Goal: Task Accomplishment & Management: Complete application form

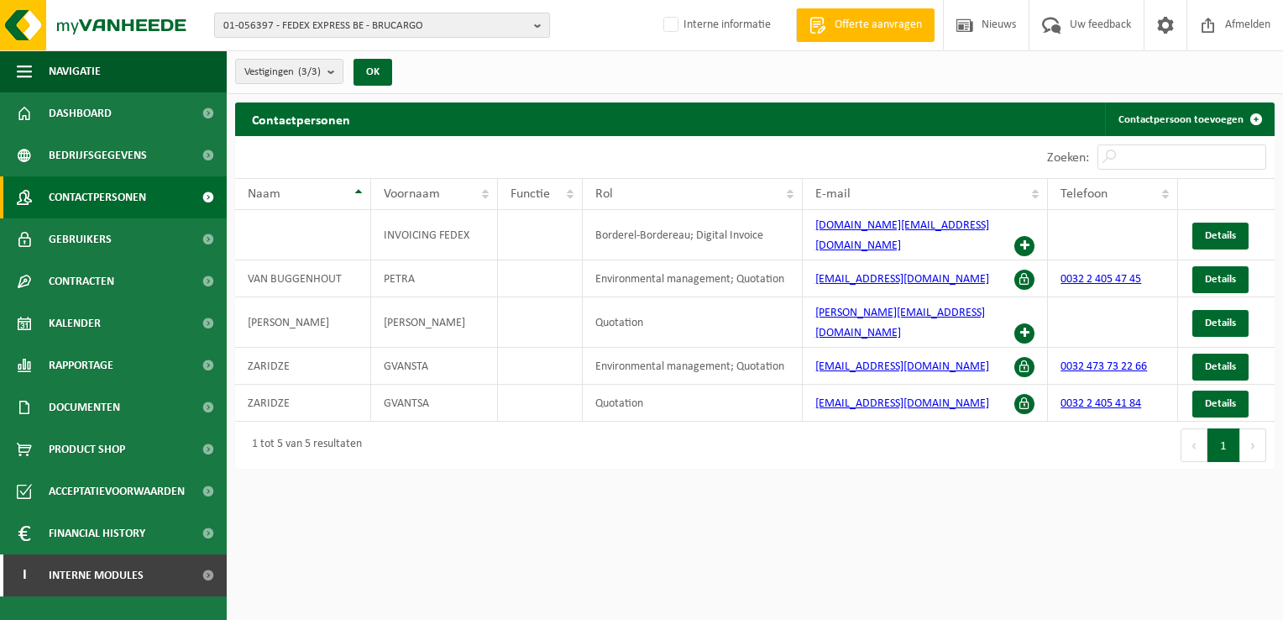
click at [256, 23] on span "01-056397 - FEDEX EXPRESS BE - BRUCARGO" at bounding box center [375, 25] width 304 height 25
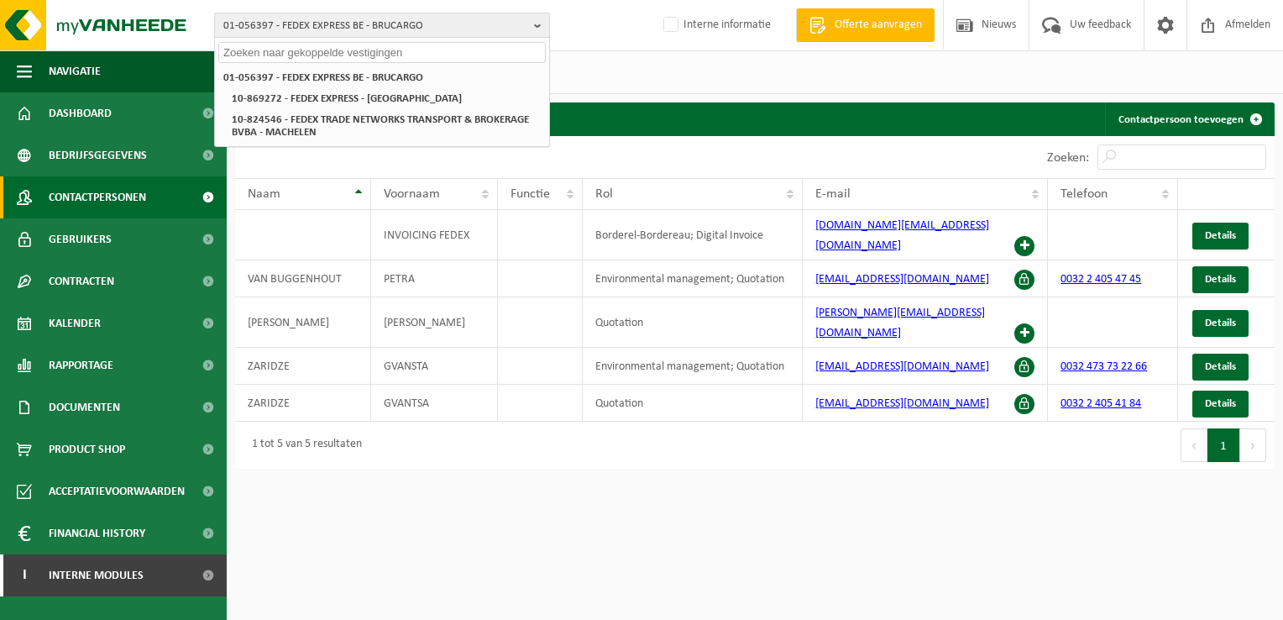
click at [258, 19] on span "01-056397 - FEDEX EXPRESS BE - BRUCARGO" at bounding box center [375, 25] width 304 height 25
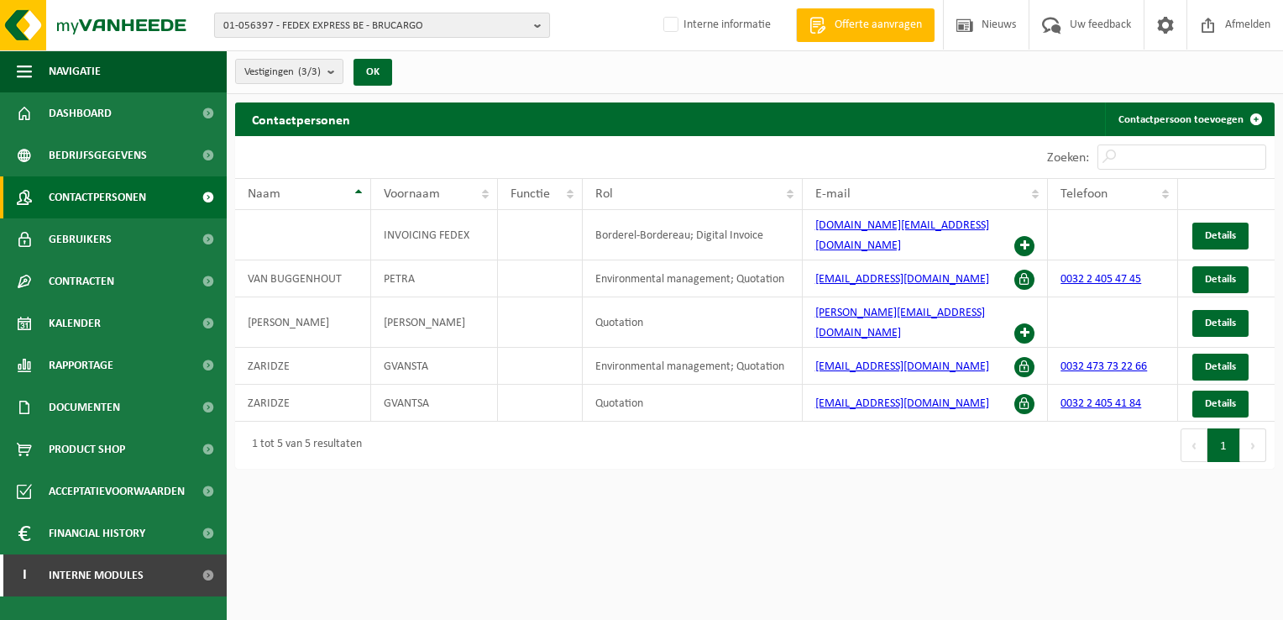
click at [435, 25] on span "01-056397 - FEDEX EXPRESS BE - BRUCARGO" at bounding box center [375, 25] width 304 height 25
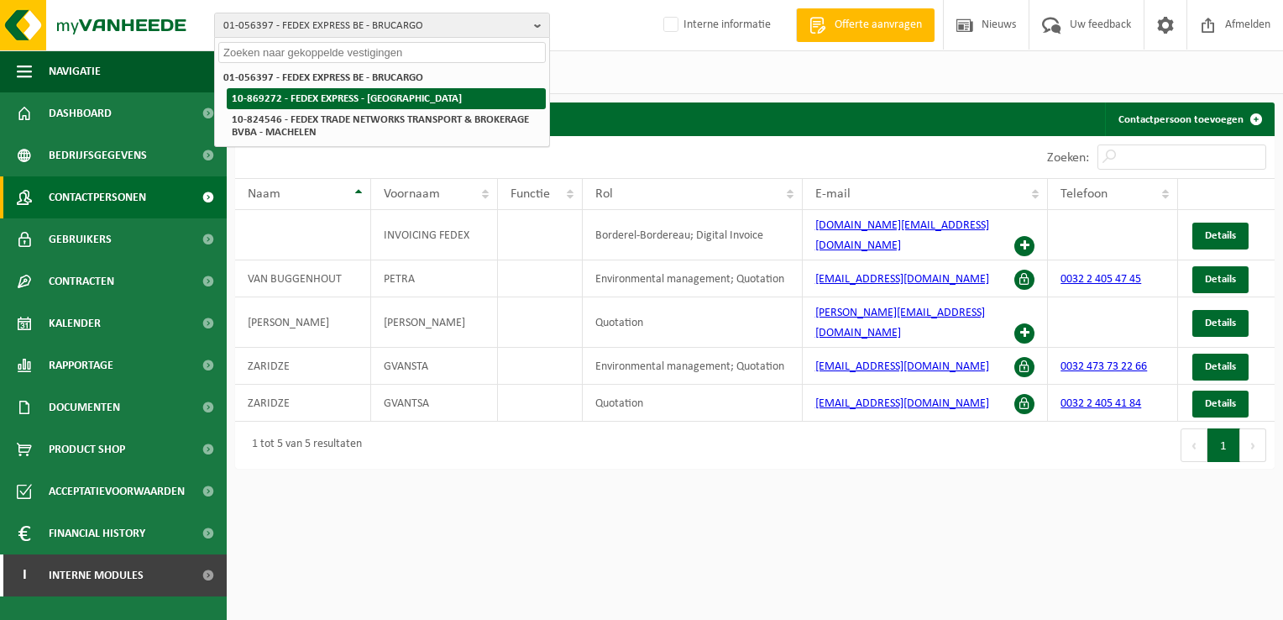
click at [384, 100] on strong "10-869272 - FEDEX EXPRESS - [GEOGRAPHIC_DATA]" at bounding box center [347, 98] width 230 height 11
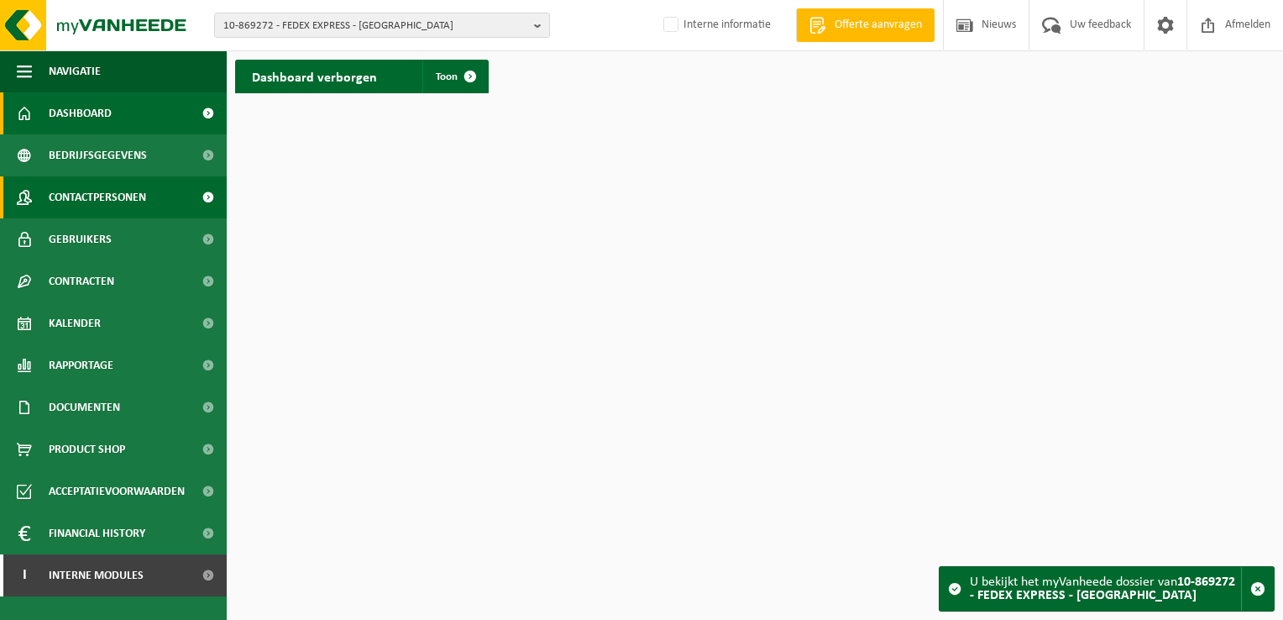
click at [86, 200] on span "Contactpersonen" at bounding box center [97, 197] width 97 height 42
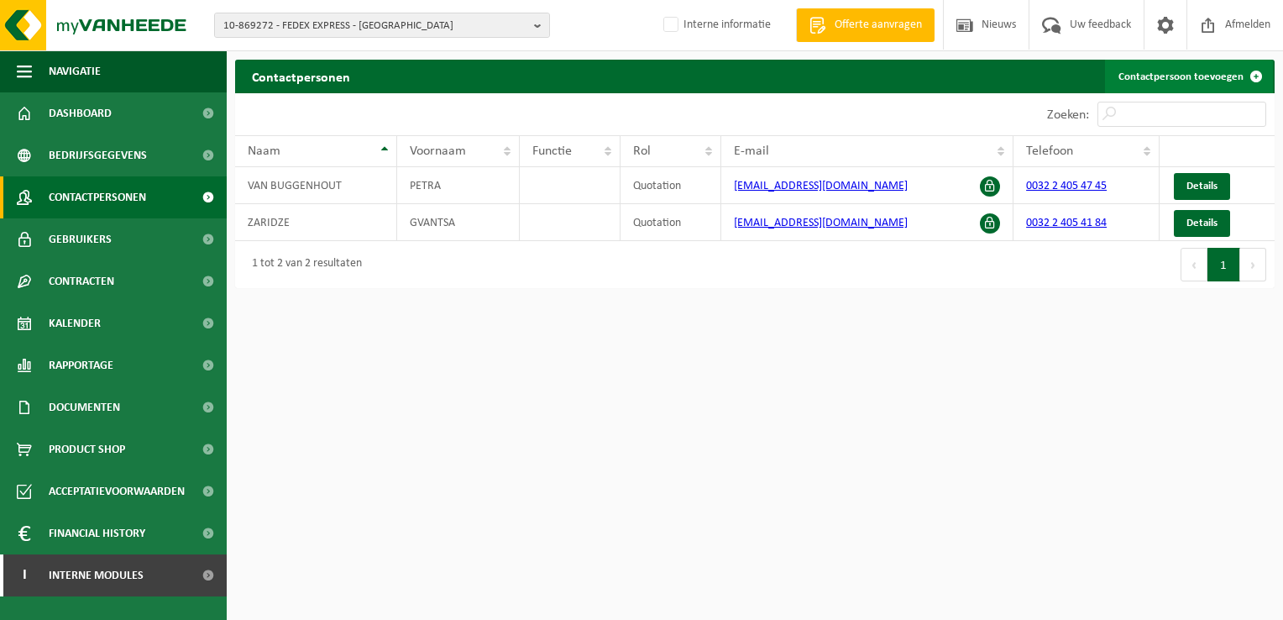
click at [1172, 78] on link "Contactpersoon toevoegen" at bounding box center [1189, 77] width 168 height 34
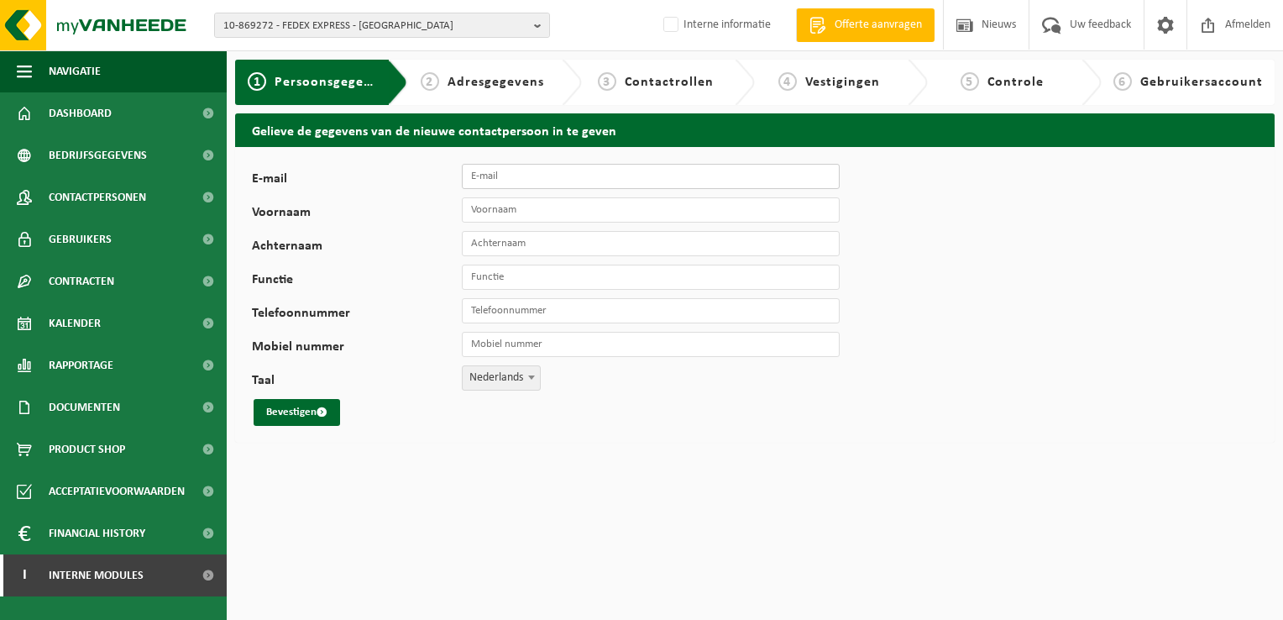
click at [520, 177] on input "E-mail" at bounding box center [651, 176] width 378 height 25
paste input "stijn.de.boeck@fedex.com"
type input "stijn.de.boeck@fedex.com"
click at [519, 206] on input "Voornaam" at bounding box center [651, 209] width 378 height 25
type input "Stijn"
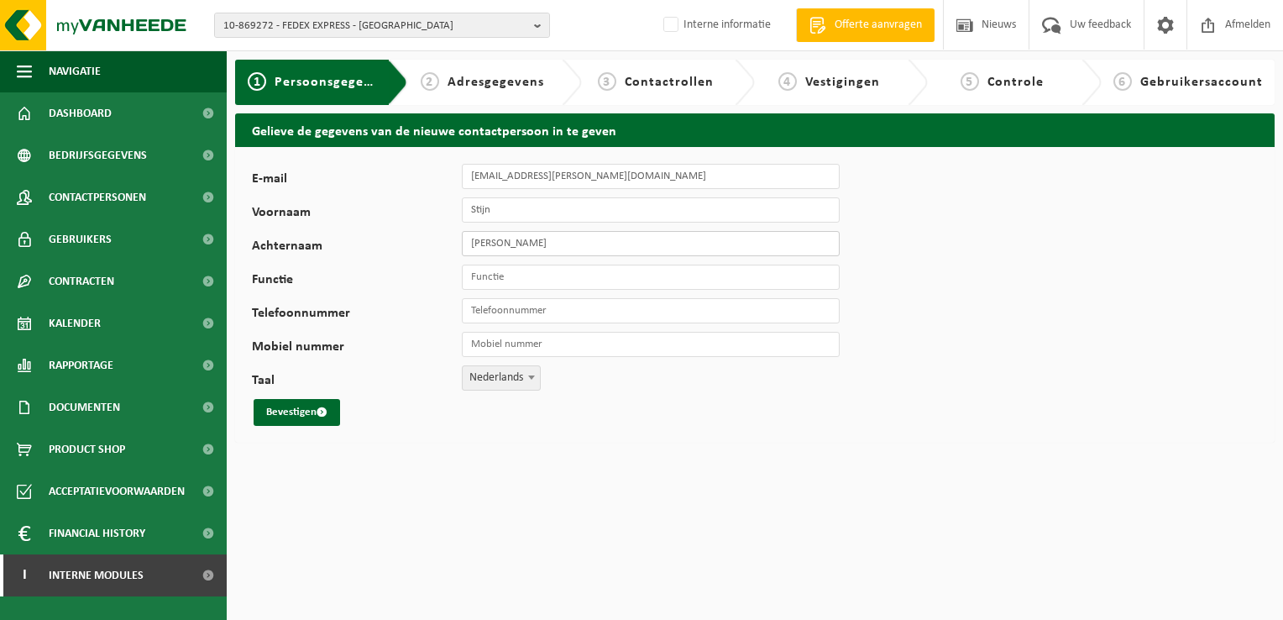
type input "De Boeck"
click at [295, 418] on button "Bevestigen" at bounding box center [297, 412] width 87 height 27
click at [482, 311] on input "Telefoonnummer" at bounding box center [651, 310] width 378 height 25
click at [480, 284] on input "Functie" at bounding box center [651, 277] width 378 height 25
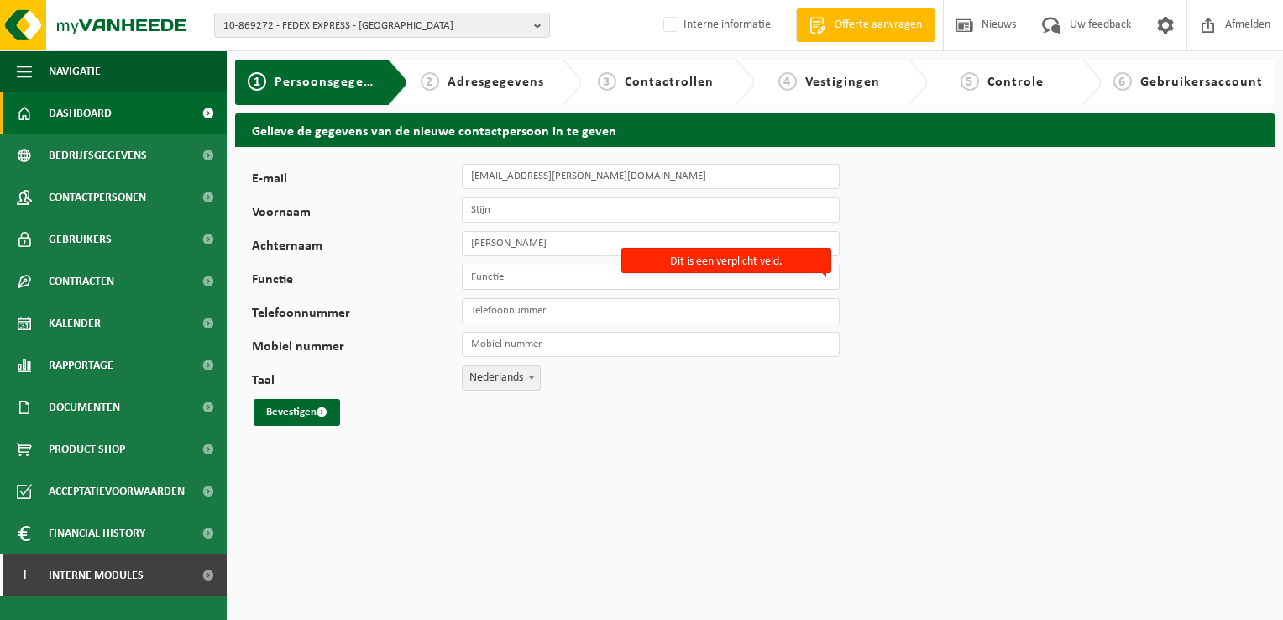
click at [64, 117] on span "Dashboard" at bounding box center [80, 113] width 63 height 42
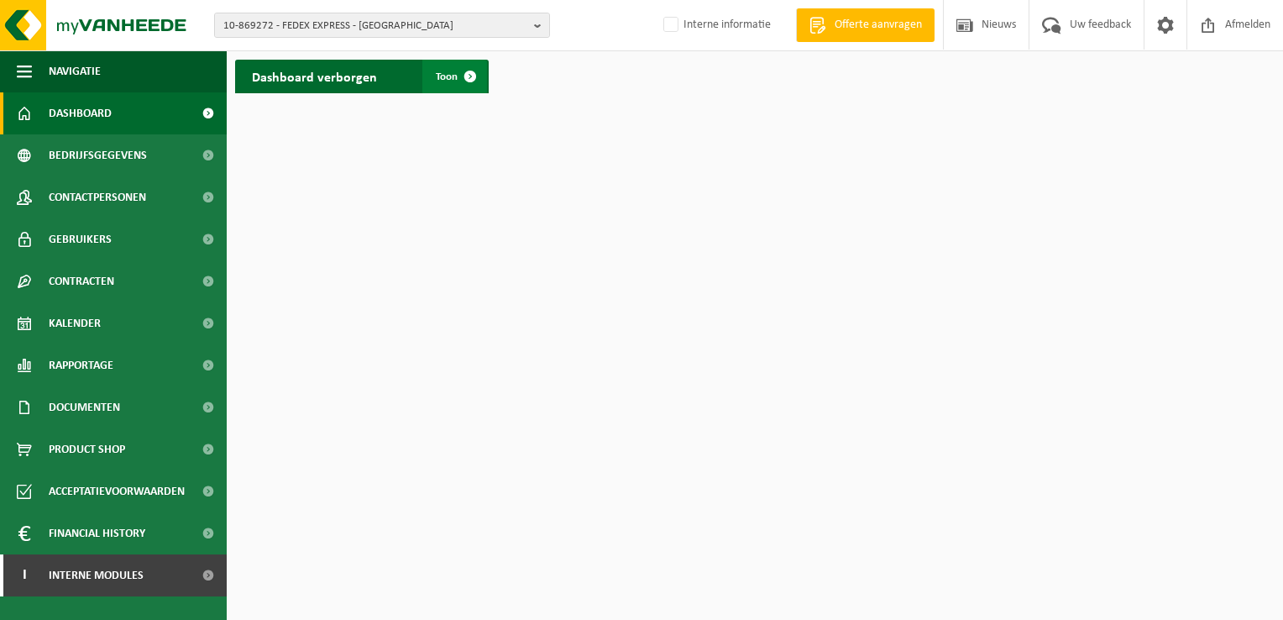
click at [460, 79] on span at bounding box center [471, 77] width 34 height 34
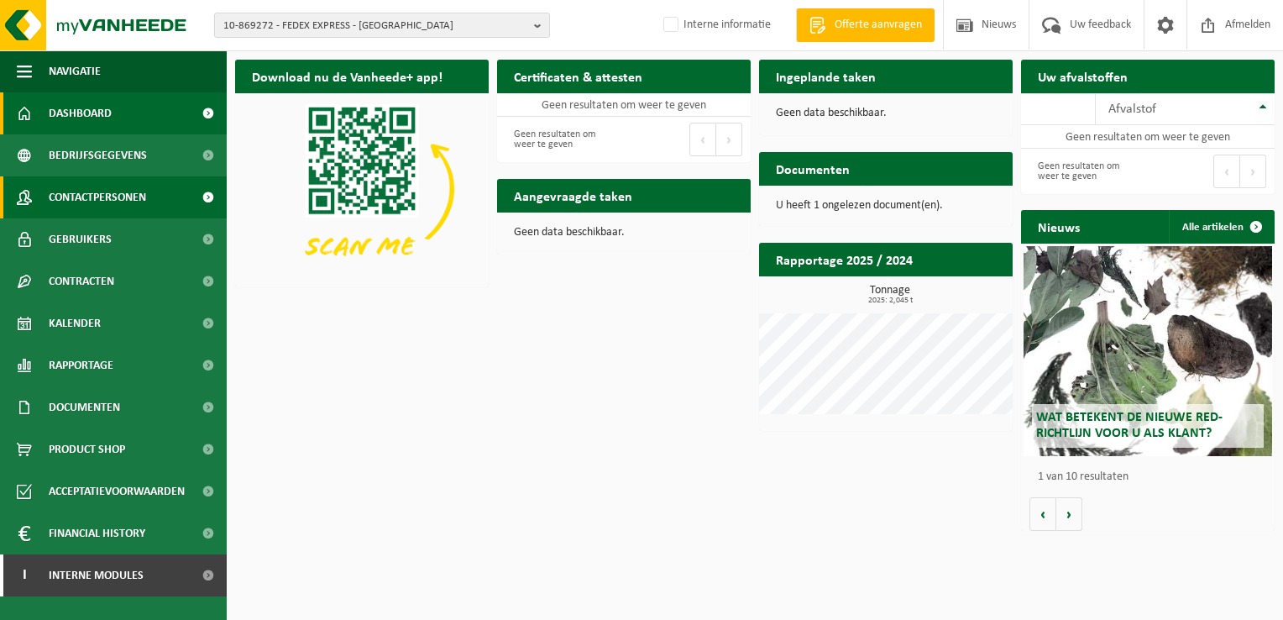
click at [100, 200] on span "Contactpersonen" at bounding box center [97, 197] width 97 height 42
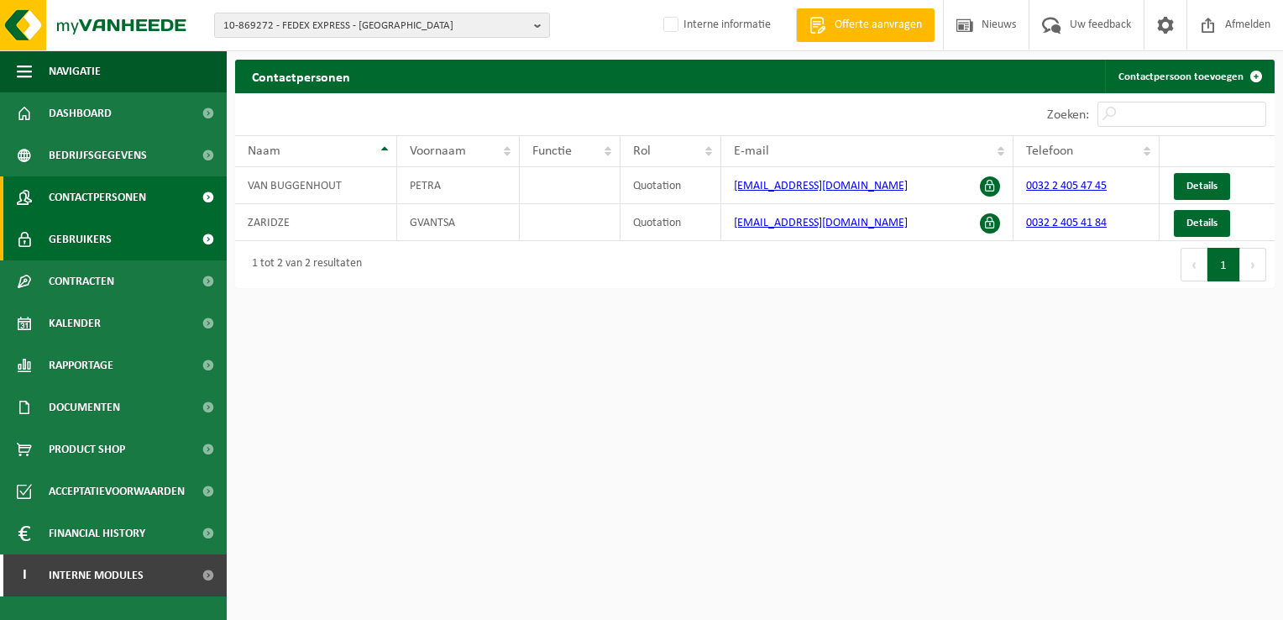
click at [95, 246] on span "Gebruikers" at bounding box center [80, 239] width 63 height 42
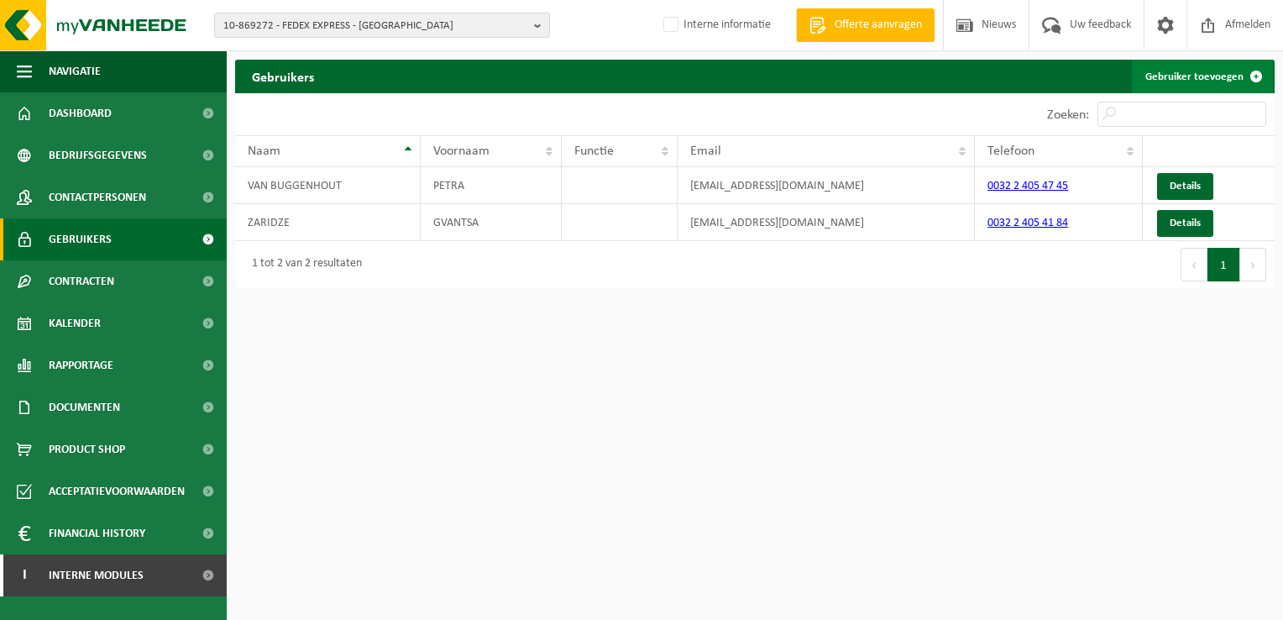
click at [1162, 75] on link "Gebruiker toevoegen" at bounding box center [1202, 77] width 141 height 34
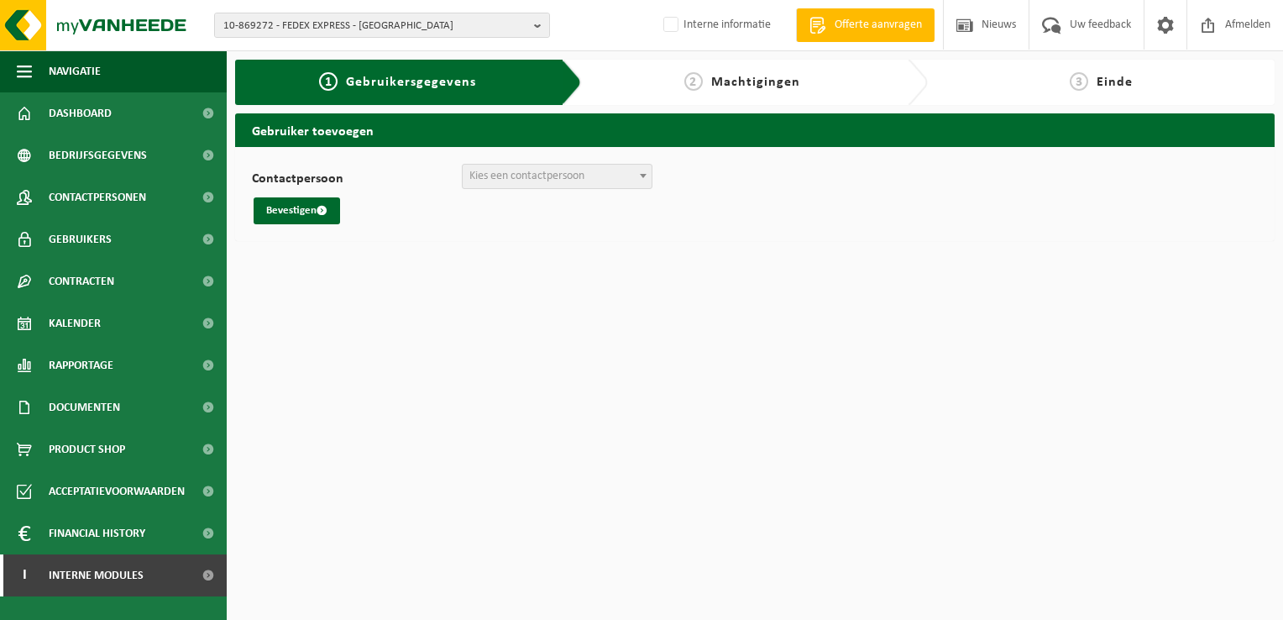
click at [527, 191] on div "Contactpersoon + Nieuwe contactpersoon aanmaken Kies een contactpersoon Bevesti…" at bounding box center [755, 194] width 1006 height 60
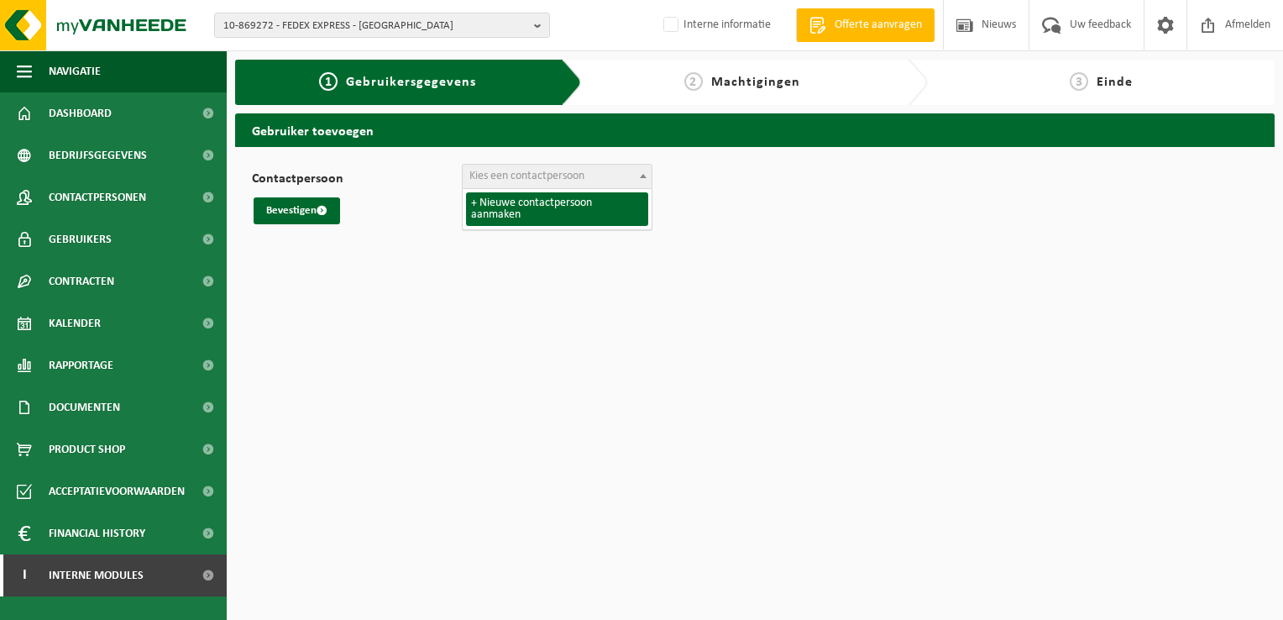
click at [545, 176] on span "Kies een contactpersoon" at bounding box center [526, 176] width 115 height 13
select select "0"
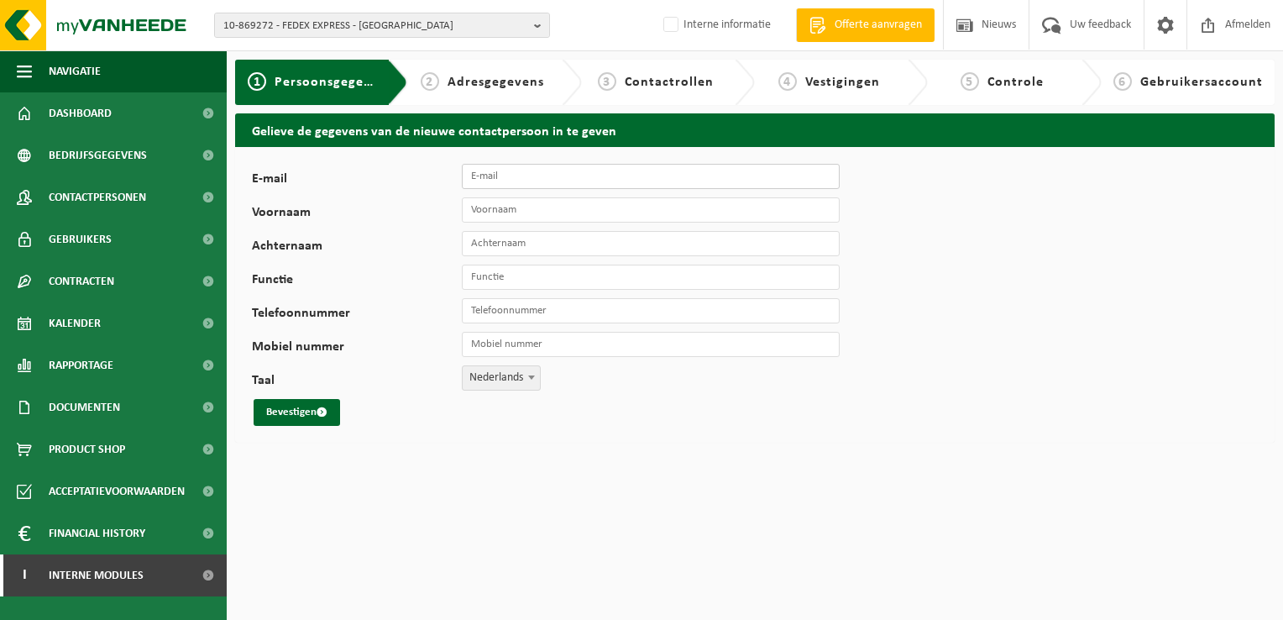
click at [511, 173] on input "E-mail" at bounding box center [651, 176] width 378 height 25
type input "stijn.de.boeck@fedex.com"
type input "Stijn"
type input "De Boeck"
click at [292, 412] on button "Bevestigen" at bounding box center [297, 412] width 87 height 27
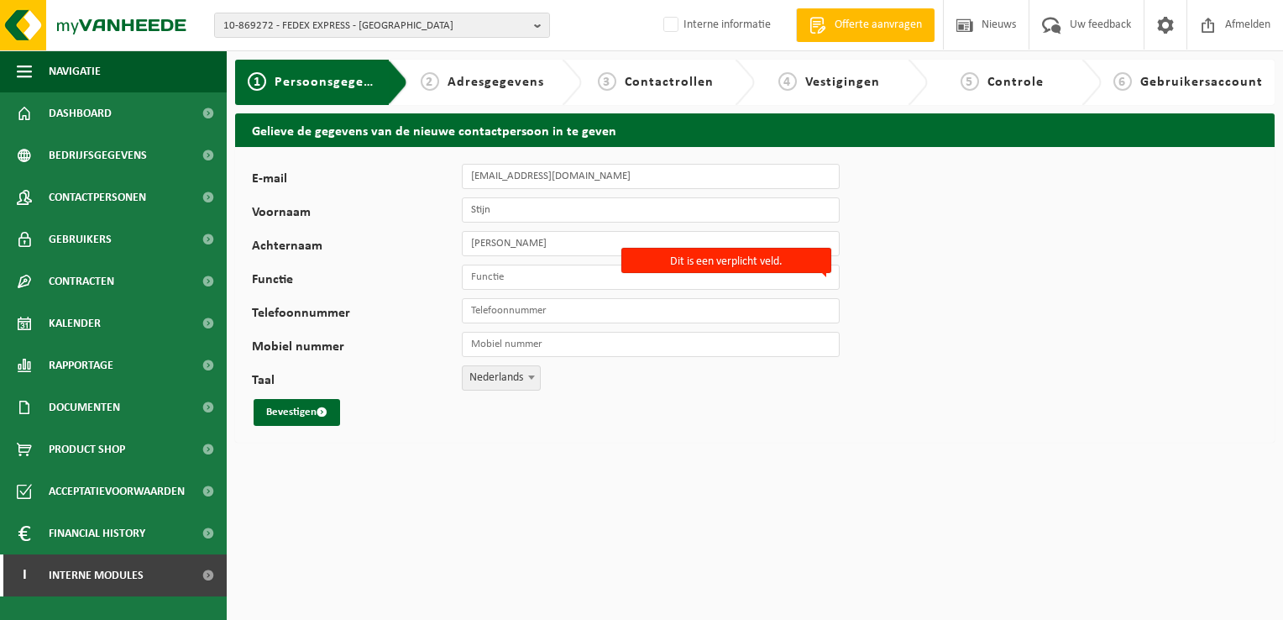
click at [446, 435] on div "E-mail stijn.de.boeck@fedex.com Voornaam Stijn Achternaam De Boeck Functie Dit …" at bounding box center [755, 295] width 1040 height 296
click at [497, 279] on input "Functie" at bounding box center [651, 277] width 378 height 25
